Goal: Transaction & Acquisition: Purchase product/service

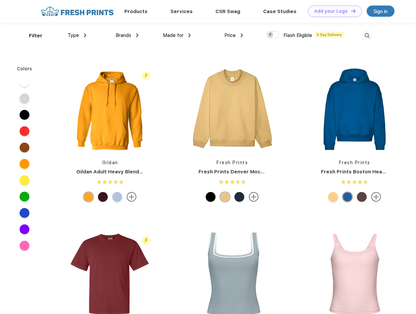
click at [333, 11] on link "Add your Logo Design Tool" at bounding box center [335, 11] width 54 height 11
click at [0, 0] on div "Design Tool" at bounding box center [0, 0] width 0 height 0
click at [351, 11] on link "Add your Logo Design Tool" at bounding box center [335, 11] width 54 height 11
click at [31, 36] on div "Filter" at bounding box center [35, 36] width 13 height 8
click at [77, 35] on span "Type" at bounding box center [73, 35] width 11 height 6
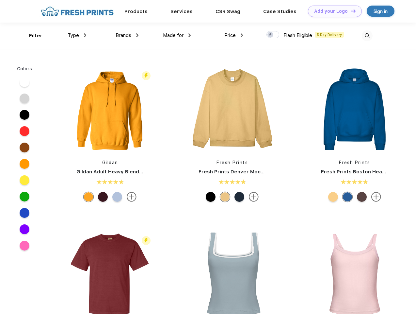
click at [127, 35] on span "Brands" at bounding box center [124, 35] width 16 height 6
click at [177, 35] on span "Made for" at bounding box center [173, 35] width 21 height 6
click at [234, 35] on span "Price" at bounding box center [230, 35] width 11 height 6
click at [273, 35] on div at bounding box center [273, 34] width 13 height 7
click at [271, 35] on input "checkbox" at bounding box center [269, 33] width 4 height 4
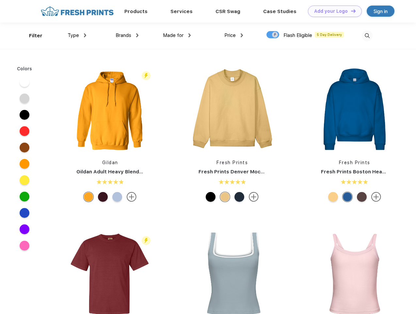
click at [367, 36] on img at bounding box center [367, 35] width 11 height 11
